Goal: Navigation & Orientation: Find specific page/section

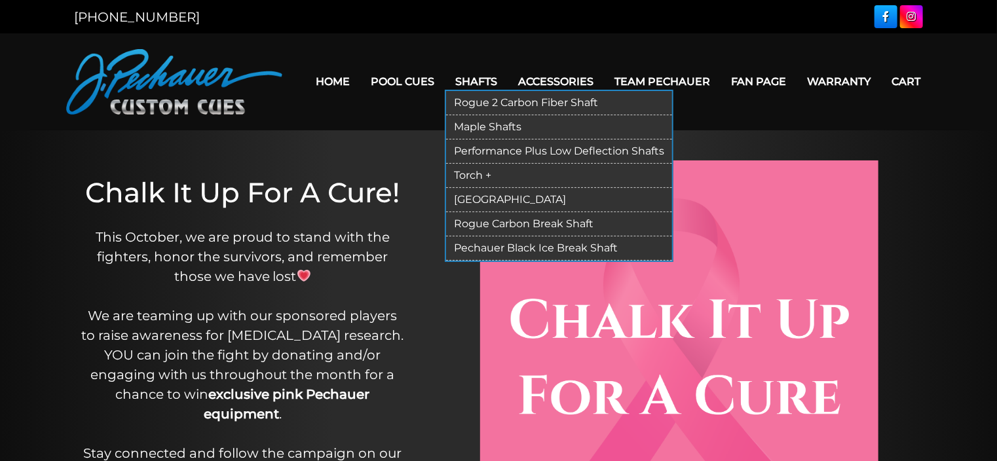
click at [478, 81] on link "Shafts" at bounding box center [476, 81] width 63 height 33
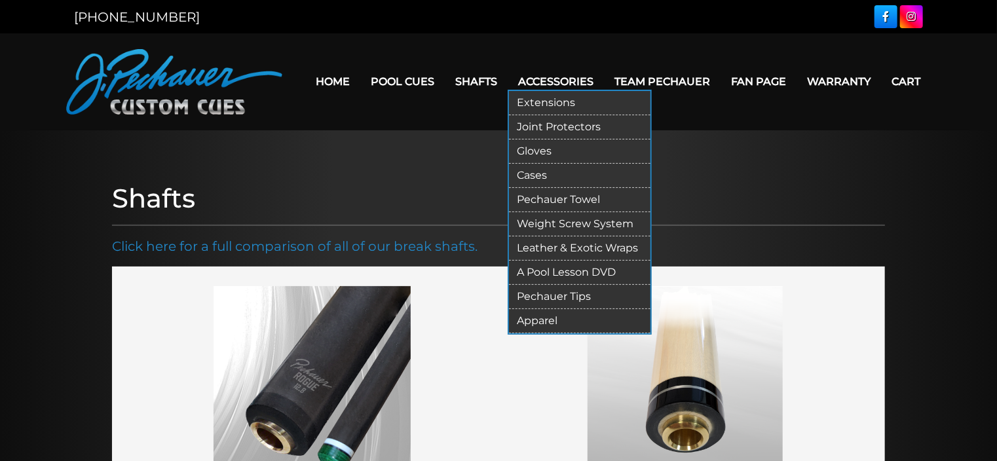
click at [534, 172] on link "Cases" at bounding box center [579, 176] width 141 height 24
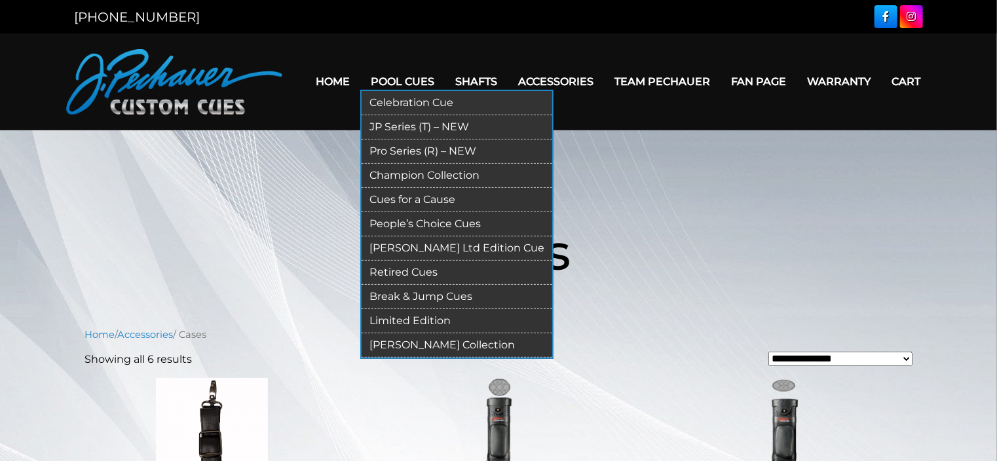
click at [388, 81] on link "Pool Cues" at bounding box center [402, 81] width 84 height 33
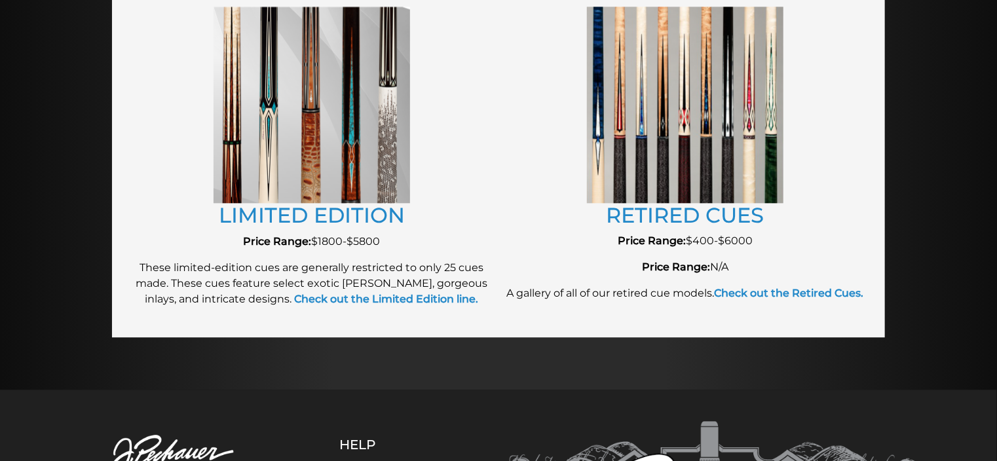
scroll to position [1501, 0]
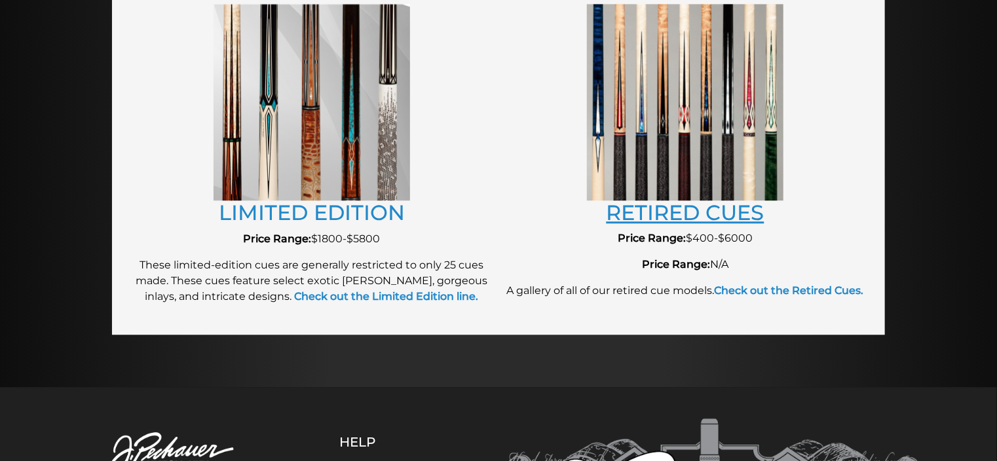
click at [656, 212] on link "RETIRED CUES" at bounding box center [685, 213] width 158 height 26
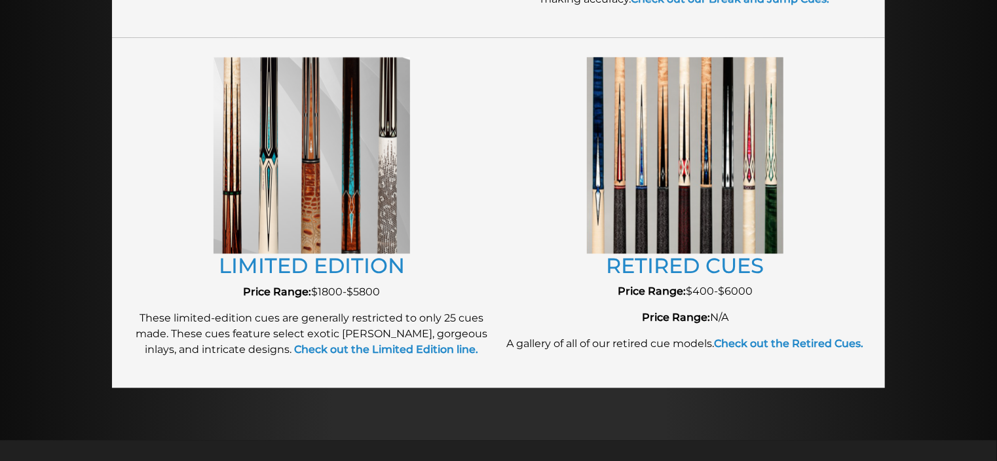
scroll to position [1438, 0]
